Goal: Task Accomplishment & Management: Use online tool/utility

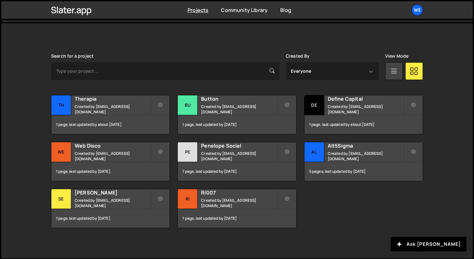
scroll to position [159, 0]
click at [214, 196] on h2 "Ri007" at bounding box center [239, 192] width 76 height 7
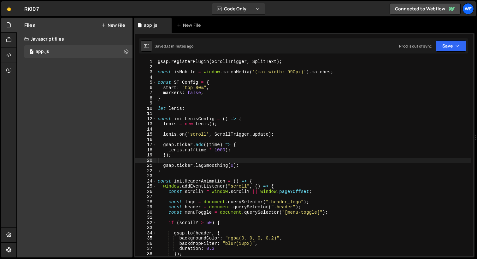
click at [235, 162] on div "gsap . registerPlugin ( ScrollTrigger , SplitText ) ; const isMobile = window .…" at bounding box center [313, 163] width 314 height 208
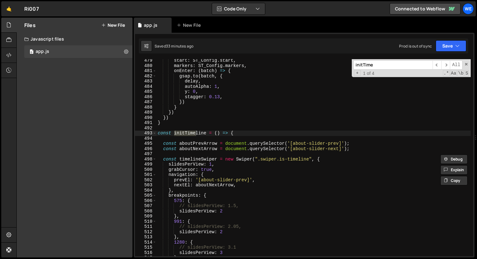
scroll to position [2496, 0]
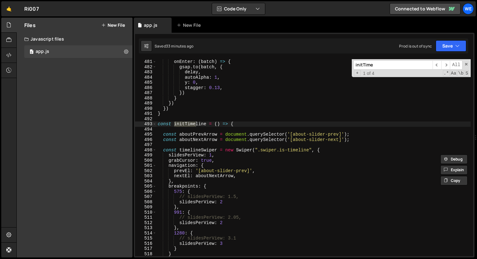
type input "initTime"
type textarea "grabCursor: true,"
click at [230, 163] on div "onEnter : ( batch ) => { gsap . to ( batch , { delay , autoAlpha : 1 , y : 0 , …" at bounding box center [313, 163] width 314 height 208
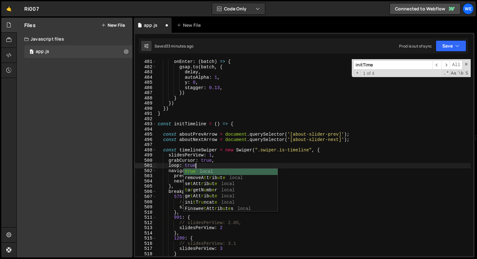
scroll to position [0, 3]
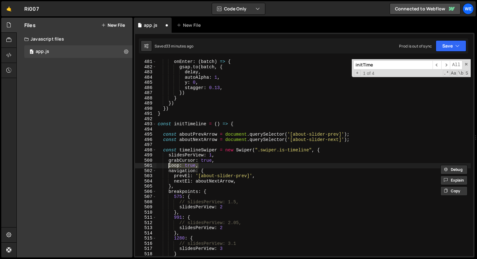
click at [237, 208] on div "onEnter : ( batch ) => { gsap . to ( batch , { delay , autoAlpha : 1 , y : 0 , …" at bounding box center [313, 163] width 314 height 208
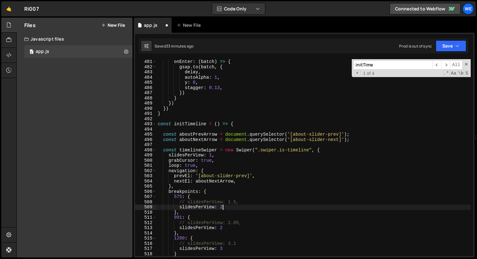
type textarea "slidesPerView: 2,"
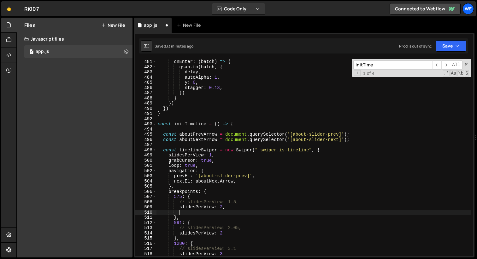
scroll to position [0, 1]
paste textarea "loop: true,"
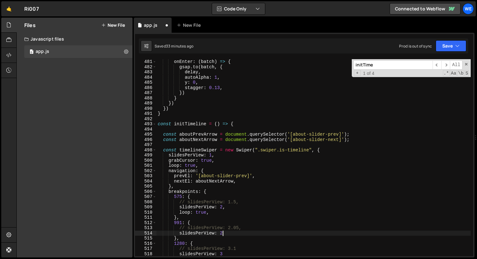
click at [234, 234] on div "onEnter : ( batch ) => { gsap . to ( batch , { delay , autoAlpha : 1 , y : 0 , …" at bounding box center [313, 163] width 314 height 208
type textarea "slidesPerView: 2,"
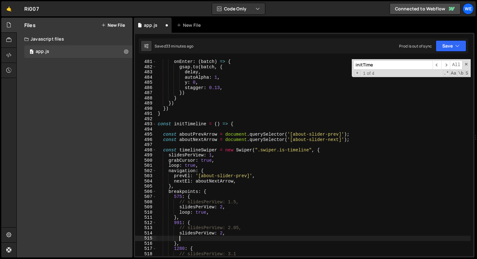
paste textarea "loop: true,"
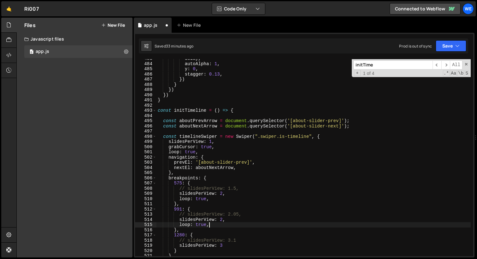
scroll to position [2515, 0]
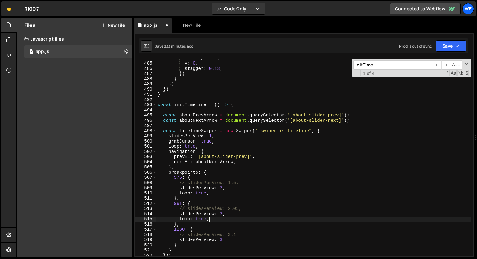
click at [232, 240] on div "autoAlpha : 1 , y : 0 , stagger : 0.13 , }) } }) }) } const initTimeline = ( ) …" at bounding box center [313, 159] width 314 height 208
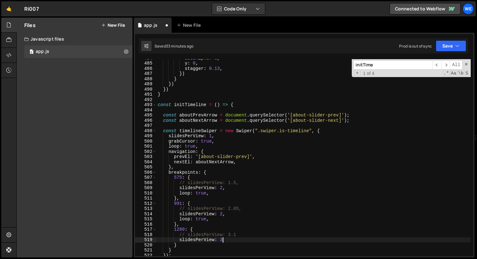
type textarea "slidesPerView: 3,"
paste textarea "loop: true,"
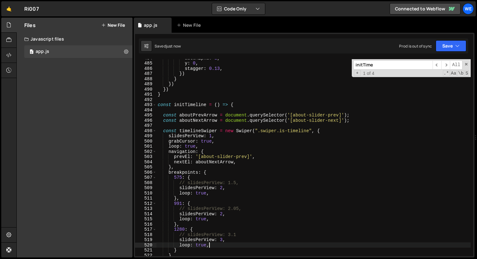
click at [256, 235] on div "autoAlpha : 1 , y : 0 , stagger : 0.13 , }) } }) }) } const initTimeline = ( ) …" at bounding box center [313, 159] width 314 height 208
type textarea "// slidesPerView: 3.1"
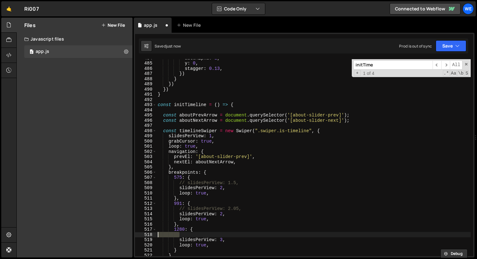
scroll to position [0, 0]
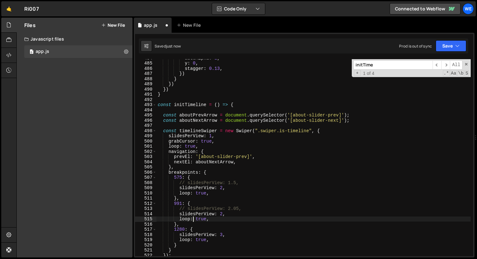
type textarea "// slidesPerView: 2.05,"
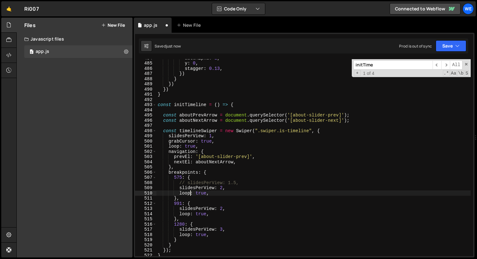
type textarea "// slidesPerView: 1.5,"
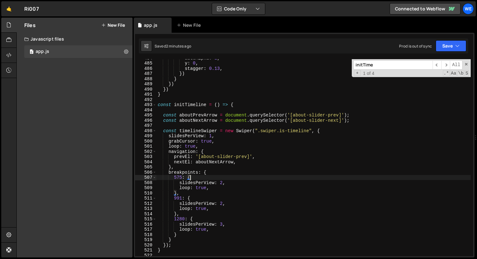
type textarea "575: {"
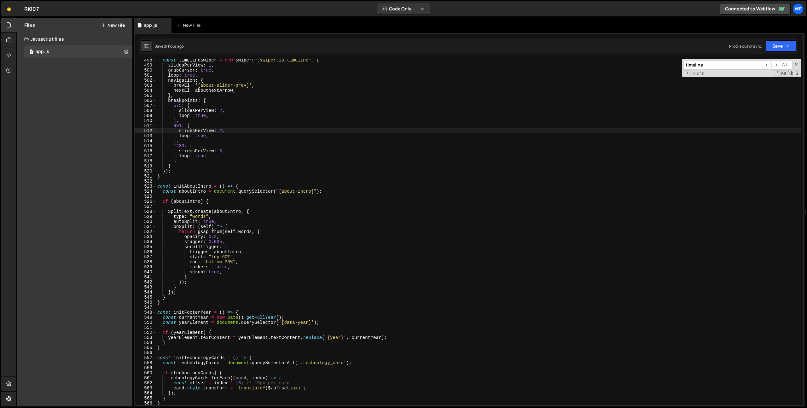
scroll to position [2508, 0]
click at [184, 123] on div "const timelineSwiper = new Swiper ( ".swiper.is-timeline" , { slidesPerView : 1…" at bounding box center [478, 236] width 645 height 356
click at [181, 124] on div "const timelineSwiper = new Swiper ( ".swiper.is-timeline" , { slidesPerView : 1…" at bounding box center [478, 236] width 645 height 356
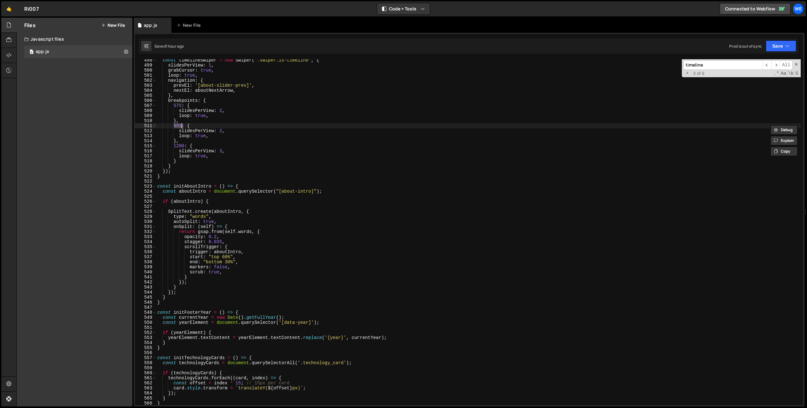
scroll to position [0, 2]
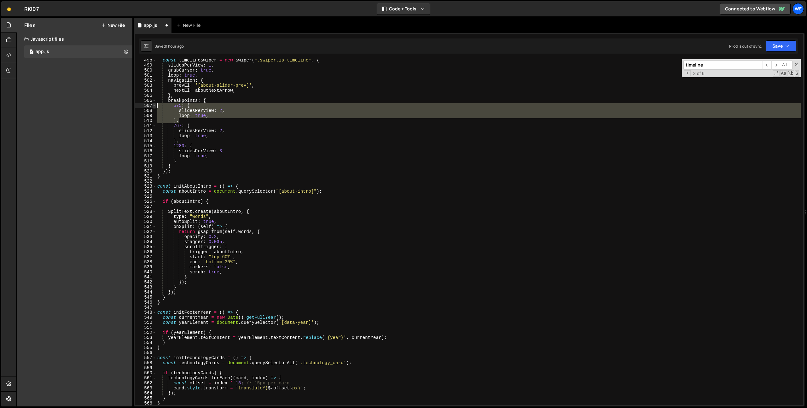
drag, startPoint x: 179, startPoint y: 117, endPoint x: 153, endPoint y: 107, distance: 26.9
click at [153, 107] on div "767: { 498 499 500 501 502 503 504 505 506 507 508 509 510 511 512 513 514 515 …" at bounding box center [469, 232] width 668 height 346
type textarea "575: { slidesPerView: 2,"
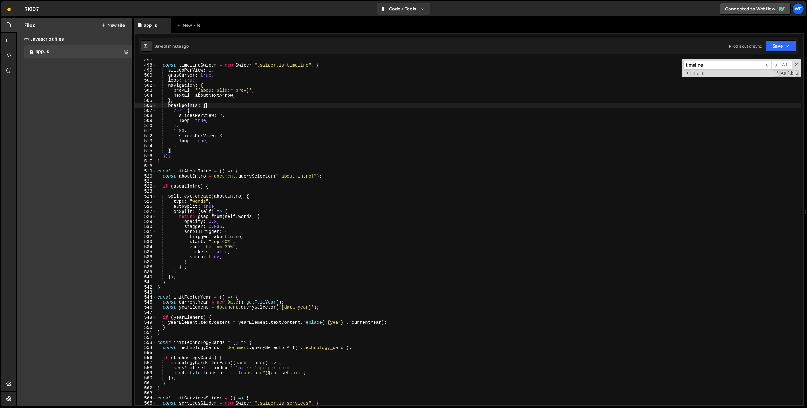
scroll to position [2430, 0]
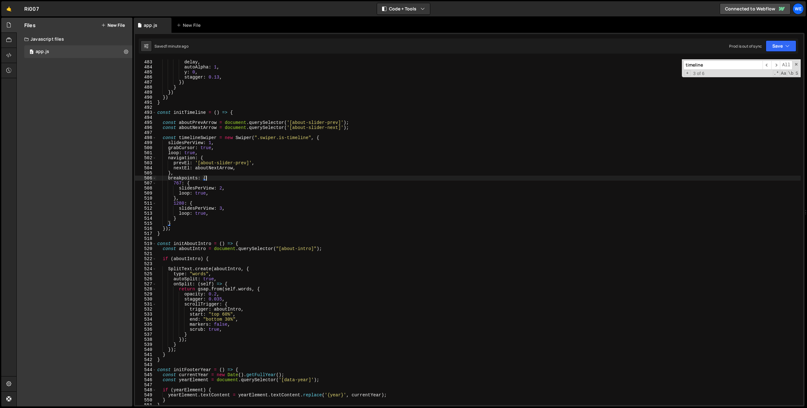
click at [380, 127] on div "gsap . to ( batch , { delay , autoAlpha : 1 , y : 0 , stagger : 0.13 , }) } }) …" at bounding box center [478, 233] width 645 height 356
click at [205, 124] on div "gsap . to ( batch , { delay , autoAlpha : 1 , y : 0 , stagger : 0.13 , }) } }) …" at bounding box center [478, 233] width 645 height 356
drag, startPoint x: 294, startPoint y: 122, endPoint x: 345, endPoint y: 124, distance: 51.4
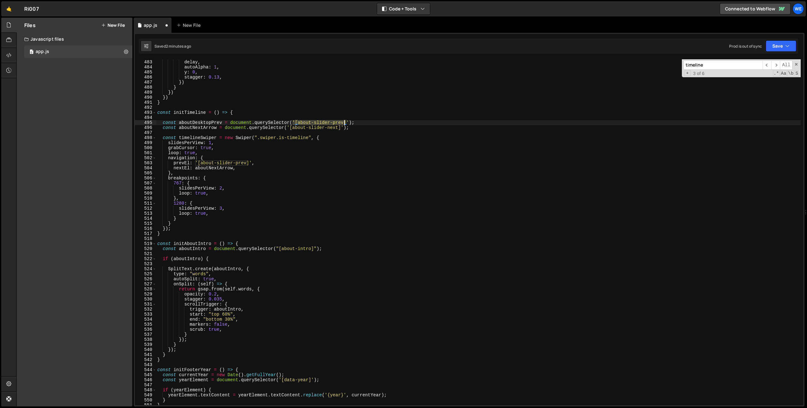
click at [345, 124] on div "gsap . to ( batch , { delay , autoAlpha : 1 , y : 0 , stagger : 0.13 , }) } }) …" at bounding box center [478, 233] width 645 height 356
click at [344, 124] on div "gsap . to ( batch , { delay , autoAlpha : 1 , y : 0 , stagger : 0.13 , }) } }) …" at bounding box center [478, 232] width 645 height 346
type textarea "const aboutNextArrow = document.querySelector('[about-slider-next]');"
click at [230, 124] on div "gsap . to ( batch , { delay , autoAlpha : 1 , y : 0 , stagger : 0.13 , }) } }) …" at bounding box center [478, 233] width 645 height 356
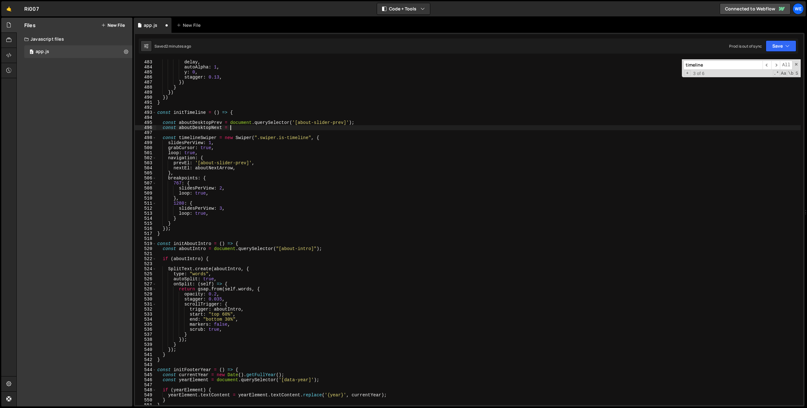
paste textarea "document.querySelector('[about-slider-prev]');"
click at [322, 128] on div "gsap . to ( batch , { delay , autoAlpha : 1 , y : 0 , stagger : 0.13 , }) } }) …" at bounding box center [478, 233] width 645 height 356
click at [321, 122] on div "gsap . to ( batch , { delay , autoAlpha : 1 , y : 0 , stagger : 0.13 , }) } }) …" at bounding box center [478, 233] width 645 height 356
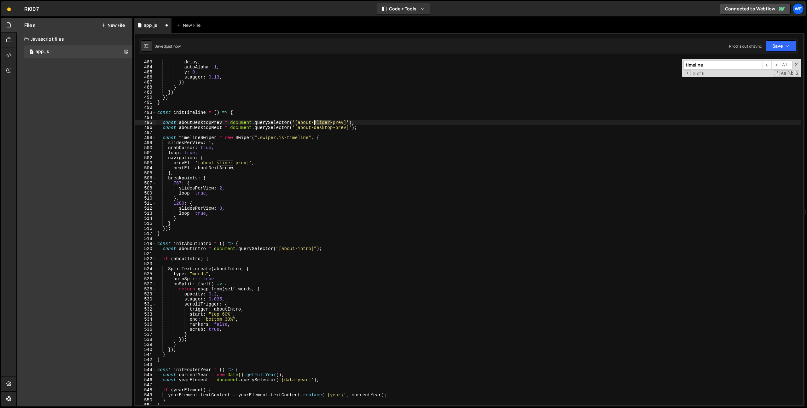
click at [321, 122] on div "gsap . to ( batch , { delay , autoAlpha : 1 , y : 0 , stagger : 0.13 , }) } }) …" at bounding box center [478, 233] width 645 height 356
click at [400, 124] on div "gsap . to ( batch , { delay , autoAlpha : 1 , y : 0 , stagger : 0.13 , }) } }) …" at bounding box center [478, 233] width 645 height 356
click at [399, 128] on div "gsap . to ( batch , { delay , autoAlpha : 1 , y : 0 , stagger : 0.13 , }) } }) …" at bounding box center [478, 233] width 645 height 356
type textarea "const aboutDesktopNext = document.querySelector('[about-desktop-prev]');"
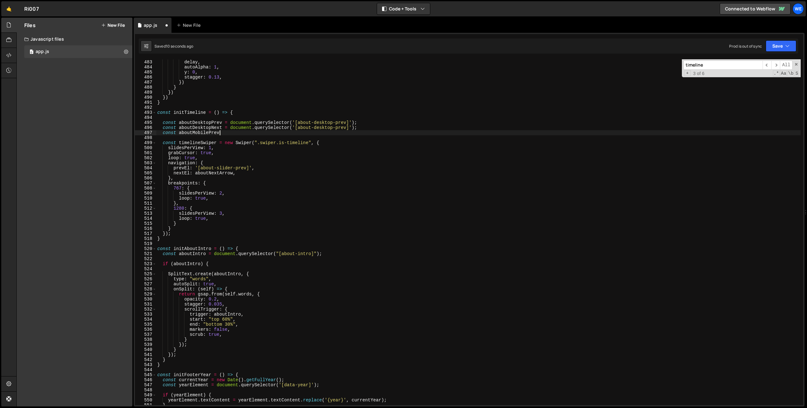
scroll to position [0, 4]
click at [230, 122] on div "gsap . to ( batch , { delay , autoAlpha : 1 , y : 0 , stagger : 0.13 , }) } }) …" at bounding box center [478, 233] width 645 height 356
paste textarea "document.querySelector('[about-desktop-prev]');"
type textarea "const aboutMobilePrev = document.querySelector('[about-desktop-prev]');"
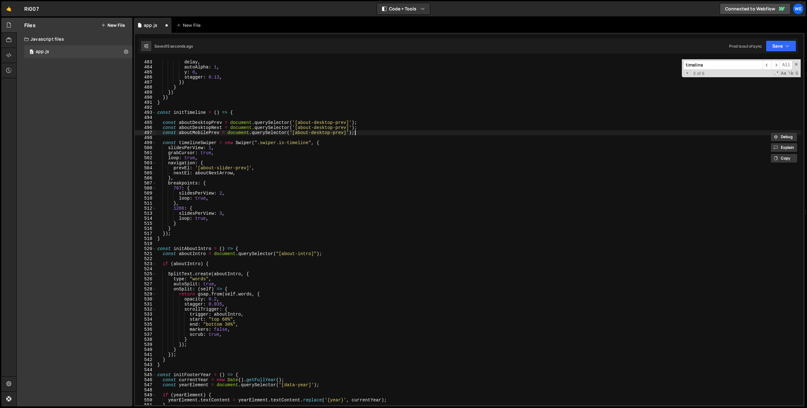
scroll to position [0, 0]
paste textarea "const aboutMobilePrev = document.querySelector('[about-desktop-prev]');"
type textarea "const aboutMobilePrev = document.querySelector('[about-desktop-prev]');"
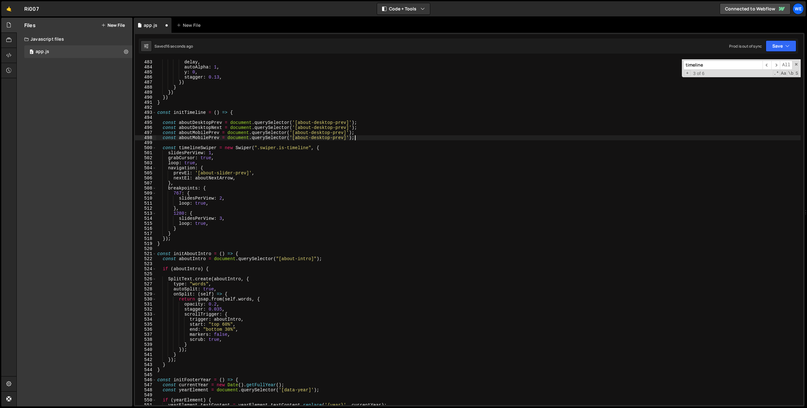
click at [219, 141] on div "gsap . to ( batch , { delay , autoAlpha : 1 , y : 0 , stagger : 0.13 , }) } }) …" at bounding box center [478, 233] width 645 height 356
click at [220, 138] on div "gsap . to ( batch , { delay , autoAlpha : 1 , y : 0 , stagger : 0.13 , }) } }) …" at bounding box center [478, 233] width 645 height 356
click at [322, 134] on div "gsap . to ( batch , { delay , autoAlpha : 1 , y : 0 , stagger : 0.13 , }) } }) …" at bounding box center [478, 233] width 645 height 356
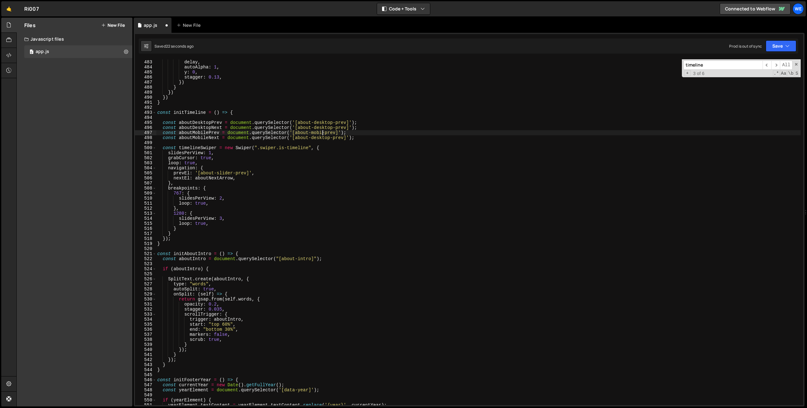
scroll to position [0, 12]
click at [319, 138] on div "gsap . to ( batch , { delay , autoAlpha : 1 , y : 0 , stagger : 0.13 , }) } }) …" at bounding box center [478, 233] width 645 height 356
click at [336, 136] on div "gsap . to ( batch , { delay , autoAlpha : 1 , y : 0 , stagger : 0.13 , }) } }) …" at bounding box center [478, 233] width 645 height 356
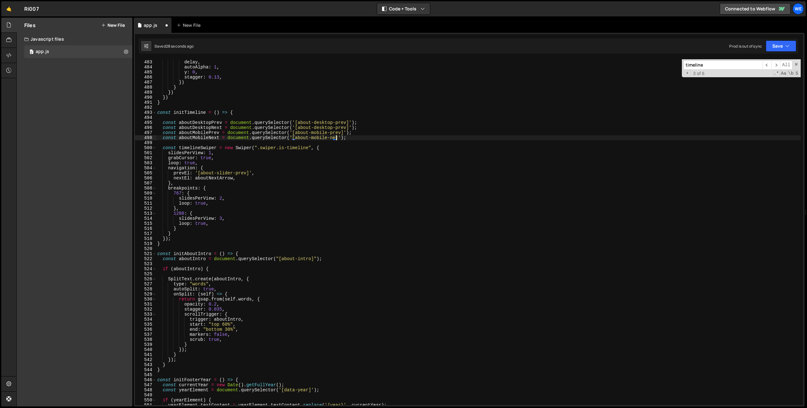
scroll to position [0, 13]
click at [396, 133] on div "gsap . to ( batch , { delay , autoAlpha : 1 , y : 0 , stagger : 0.13 , }) } }) …" at bounding box center [478, 233] width 645 height 356
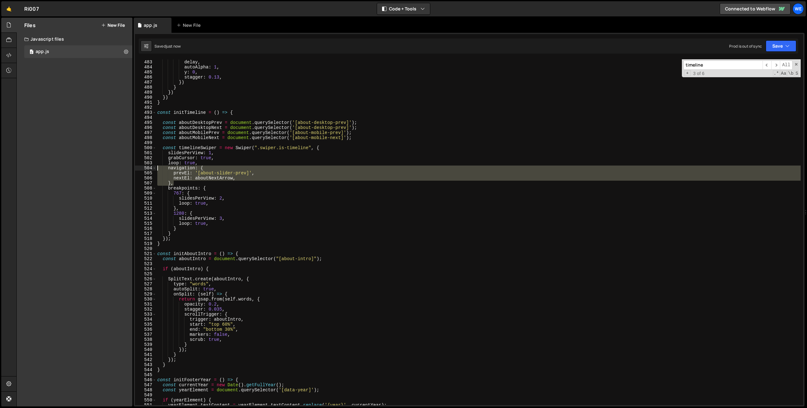
drag, startPoint x: 178, startPoint y: 183, endPoint x: 189, endPoint y: 165, distance: 20.8
click at [148, 166] on div "const aboutMobilePrev = document.querySelector('[about-mobile-prev]'); 482 483 …" at bounding box center [469, 232] width 668 height 346
type textarea "navigation: { prevEl: '[about-slider-prev]',"
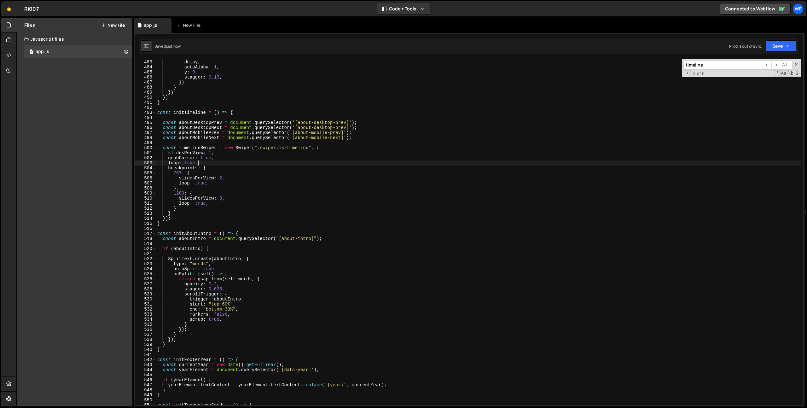
click at [191, 221] on div "gsap . to ( batch , { delay , autoAlpha : 1 , y : 0 , stagger : 0.13 , }) } }) …" at bounding box center [478, 233] width 645 height 356
click at [197, 146] on div "gsap . to ( batch , { delay , autoAlpha : 1 , y : 0 , stagger : 0.13 , }) } }) …" at bounding box center [478, 233] width 645 height 356
click at [177, 224] on div "gsap . to ( batch , { delay , autoAlpha : 1 , y : 0 , stagger : 0.13 , }) } }) …" at bounding box center [478, 233] width 645 height 356
click at [204, 219] on div "gsap . to ( batch , { delay , autoAlpha : 1 , y : 0 , stagger : 0.13 , }) } }) …" at bounding box center [478, 233] width 645 height 356
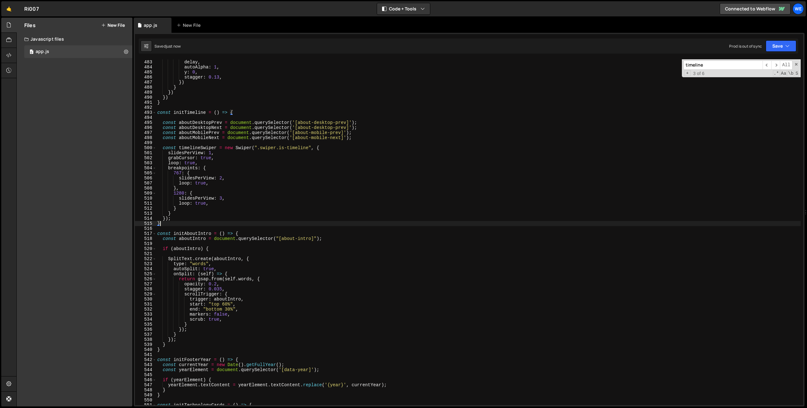
type textarea "});"
click at [172, 230] on div "gsap . to ( batch , { delay , autoAlpha : 1 , y : 0 , stagger : 0.13 , }) } }) …" at bounding box center [478, 233] width 645 height 356
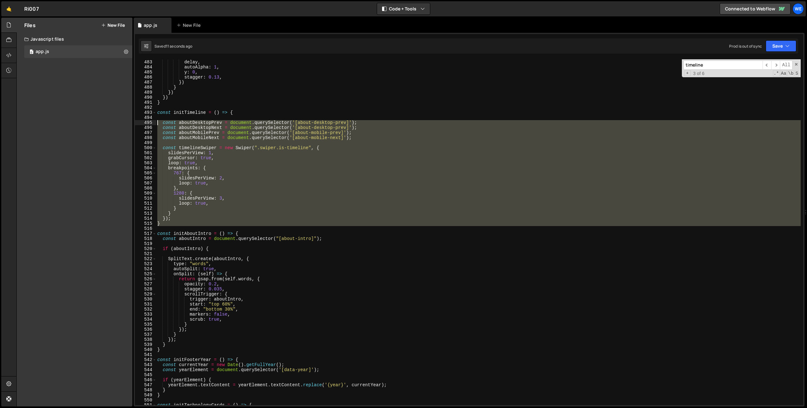
drag, startPoint x: 169, startPoint y: 228, endPoint x: 130, endPoint y: 121, distance: 114.2
click at [130, 121] on div "Files New File Javascript files 0 app.js 0 CSS files Copy share link Edit File …" at bounding box center [411, 212] width 790 height 389
drag, startPoint x: 313, startPoint y: 149, endPoint x: 321, endPoint y: 149, distance: 7.3
click at [313, 149] on div "gsap . to ( batch , { delay , autoAlpha : 1 , y : 0 , stagger : 0.13 , }) } }) …" at bounding box center [478, 232] width 645 height 346
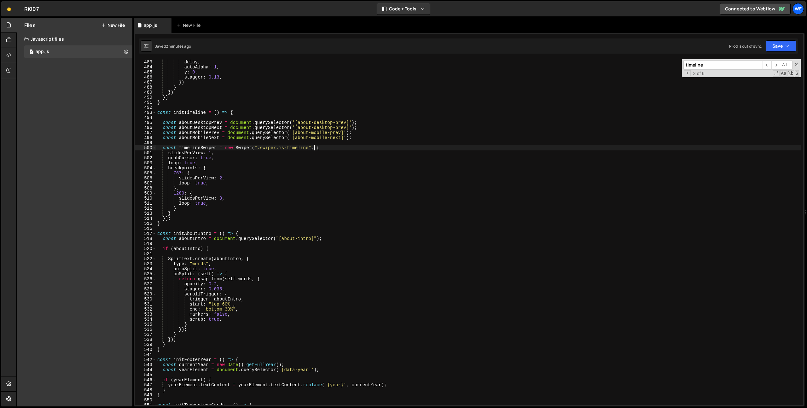
click at [323, 148] on div "gsap . to ( batch , { delay , autoAlpha : 1 , y : 0 , stagger : 0.13 , }) } }) …" at bounding box center [478, 233] width 645 height 356
click at [198, 217] on div "gsap . to ( batch , { delay , autoAlpha : 1 , y : 0 , stagger : 0.13 , }) } }) …" at bounding box center [478, 233] width 645 height 356
type textarea "});"
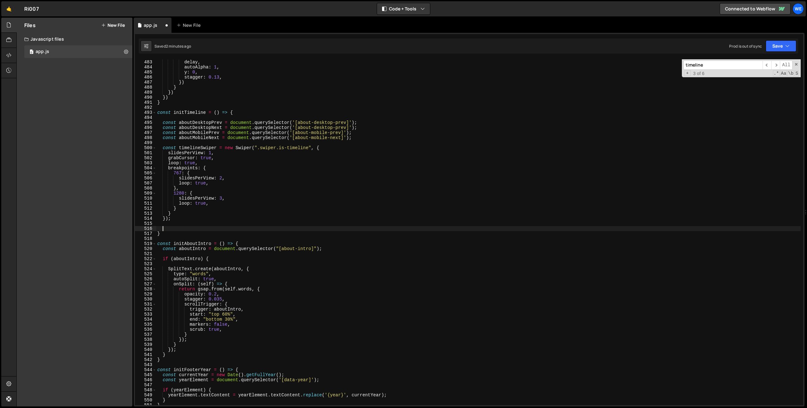
paste textarea "}"
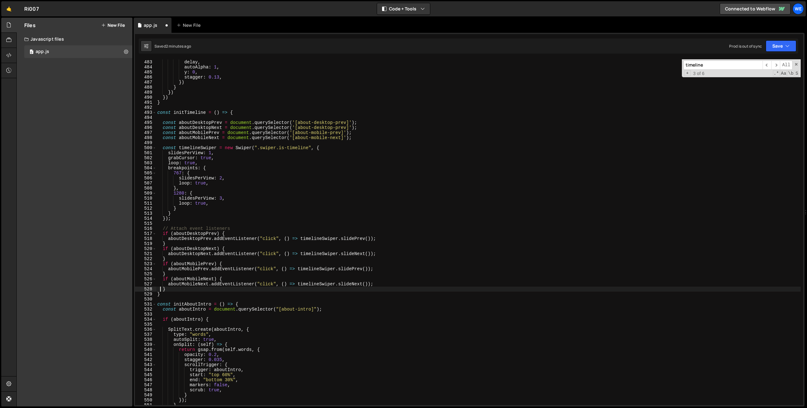
click at [243, 233] on div "gsap . to ( batch , { delay , autoAlpha : 1 , y : 0 , stagger : 0.13 , }) } }) …" at bounding box center [478, 233] width 645 height 356
click at [248, 226] on div "gsap . to ( batch , { delay , autoAlpha : 1 , y : 0 , stagger : 0.13 , }) } }) …" at bounding box center [478, 233] width 645 height 356
type textarea "// Attach event listeners"
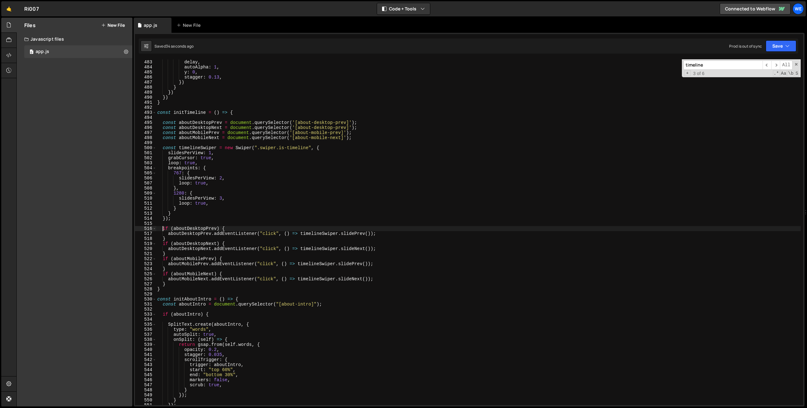
click at [341, 128] on div "gsap . to ( batch , { delay , autoAlpha : 1 , y : 0 , stagger : 0.13 , }) } }) …" at bounding box center [478, 233] width 645 height 356
click at [403, 140] on div "gsap . to ( batch , { delay , autoAlpha : 1 , y : 0 , stagger : 0.13 , }) } }) …" at bounding box center [478, 233] width 645 height 356
type textarea "const aboutMobileNext = document.querySelector('[about-mobile-next]');"
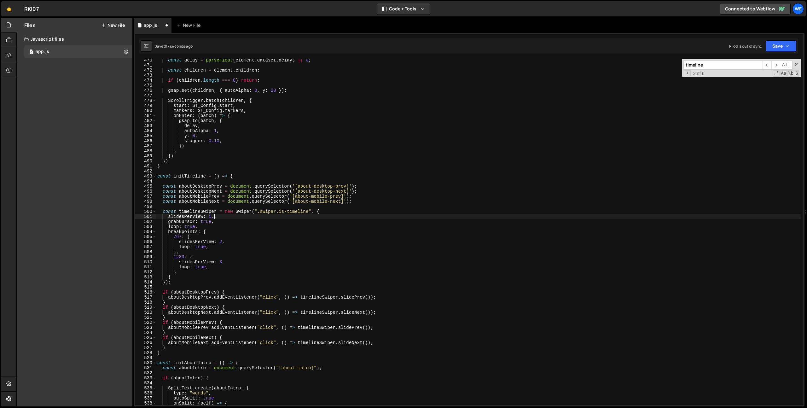
scroll to position [0, 4]
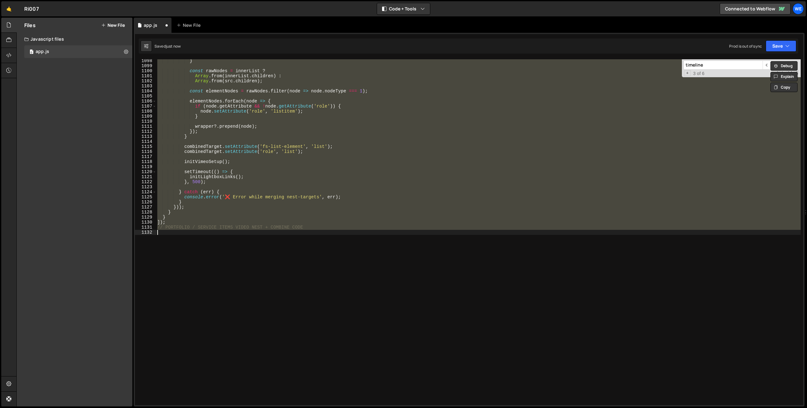
type textarea "slidesPerView: 1,"
